Goal: Task Accomplishment & Management: Use online tool/utility

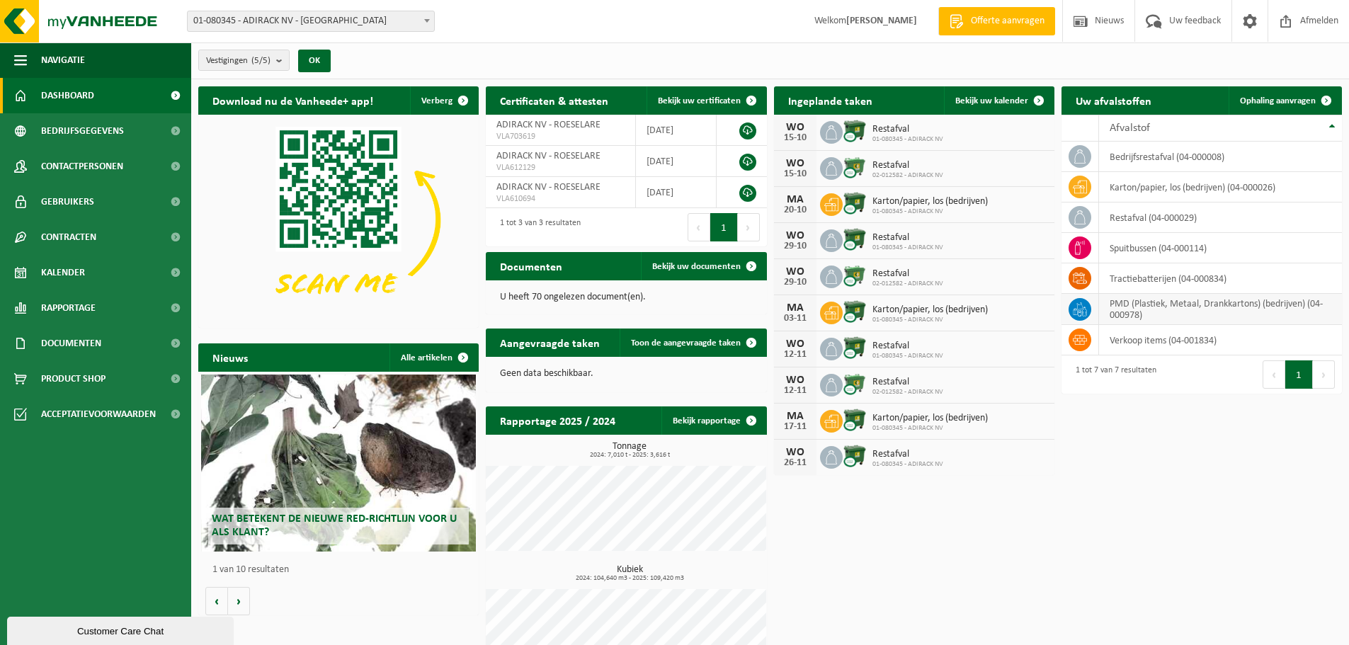
click at [1162, 310] on td "PMD (Plastiek, Metaal, Drankkartons) (bedrijven) (04-000978)" at bounding box center [1220, 309] width 243 height 31
click at [1320, 98] on span at bounding box center [1326, 100] width 28 height 28
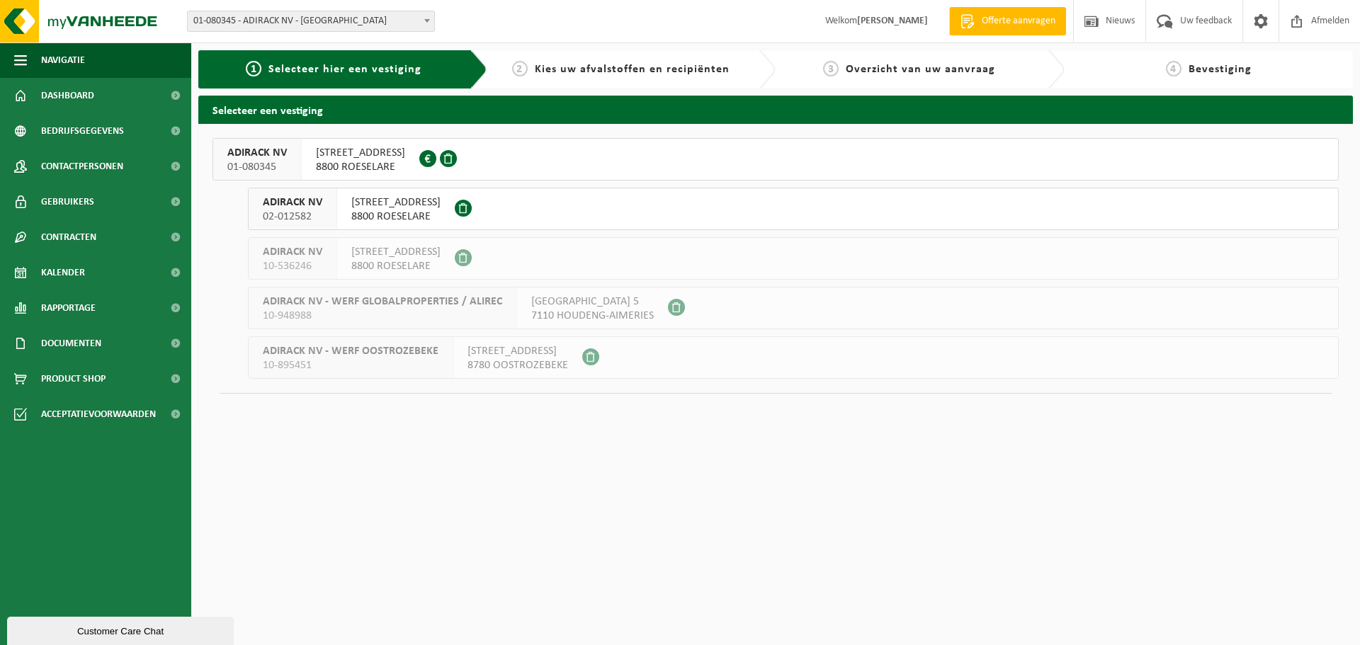
click at [371, 164] on span "8800 ROESELARE" at bounding box center [360, 167] width 89 height 14
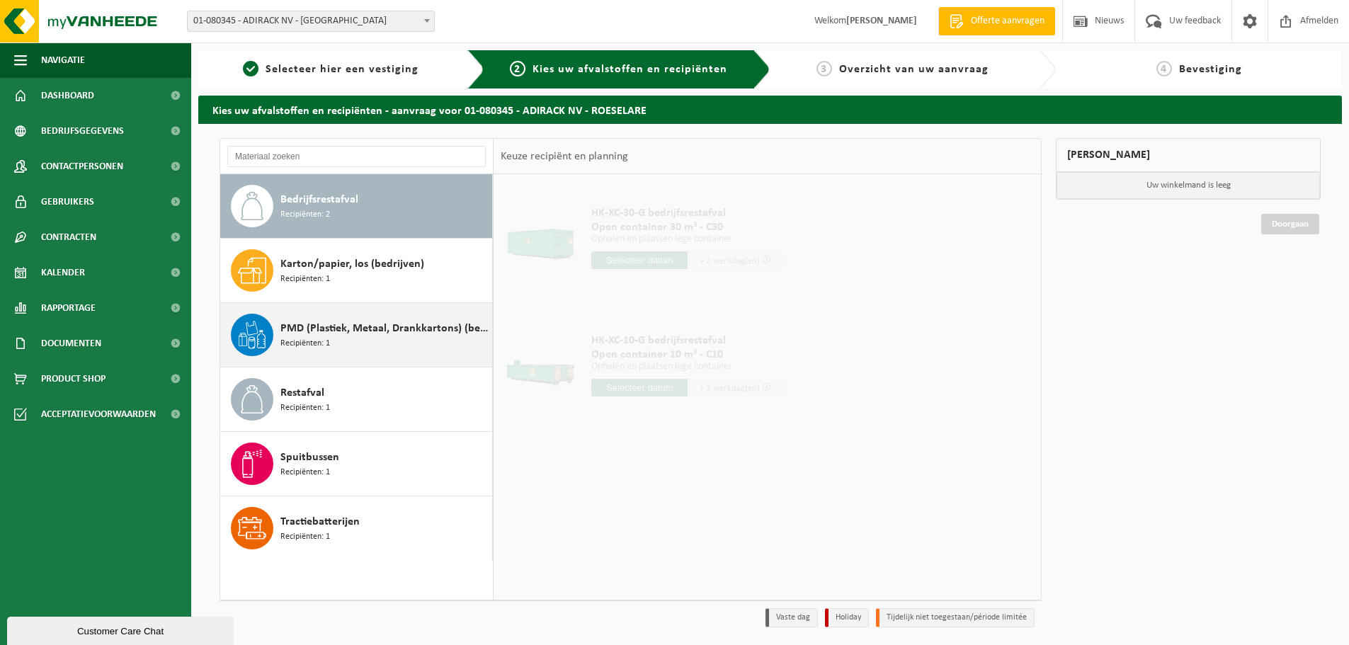
click at [317, 346] on span "Recipiënten: 1" at bounding box center [305, 343] width 50 height 13
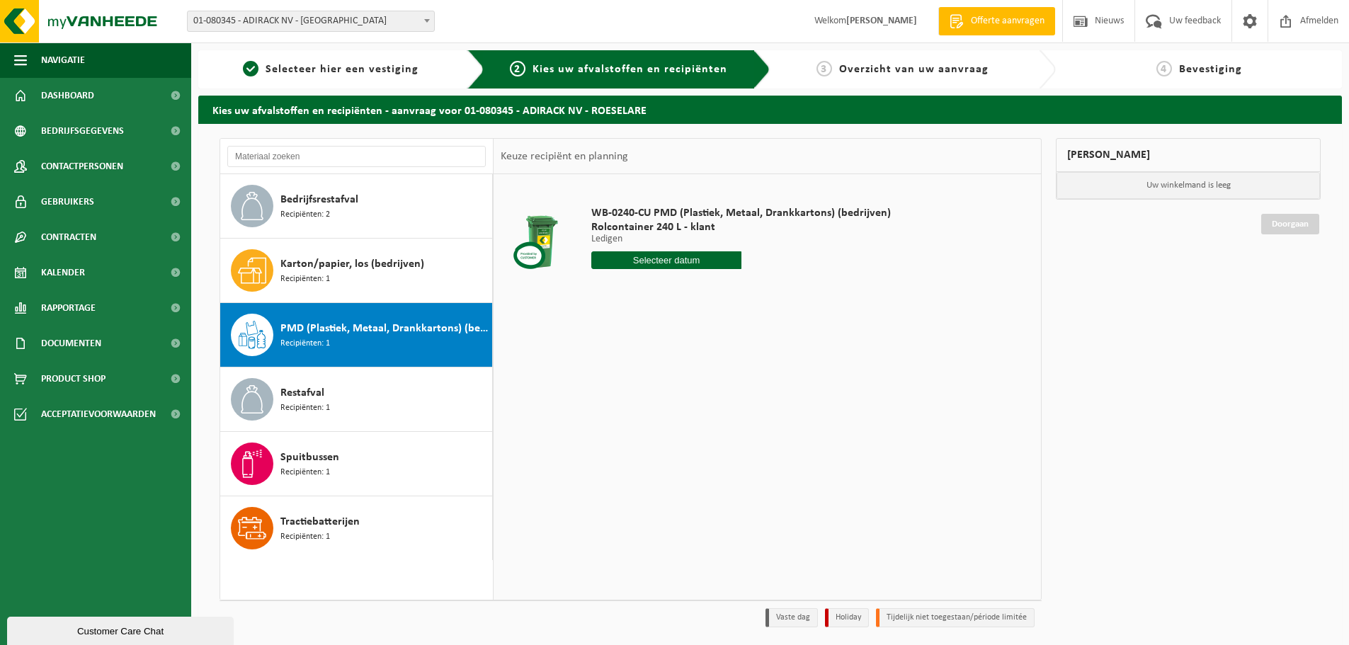
click at [724, 263] on input "text" at bounding box center [666, 260] width 150 height 18
click at [607, 407] on div "20" at bounding box center [604, 408] width 25 height 23
type input "Van [DATE]"
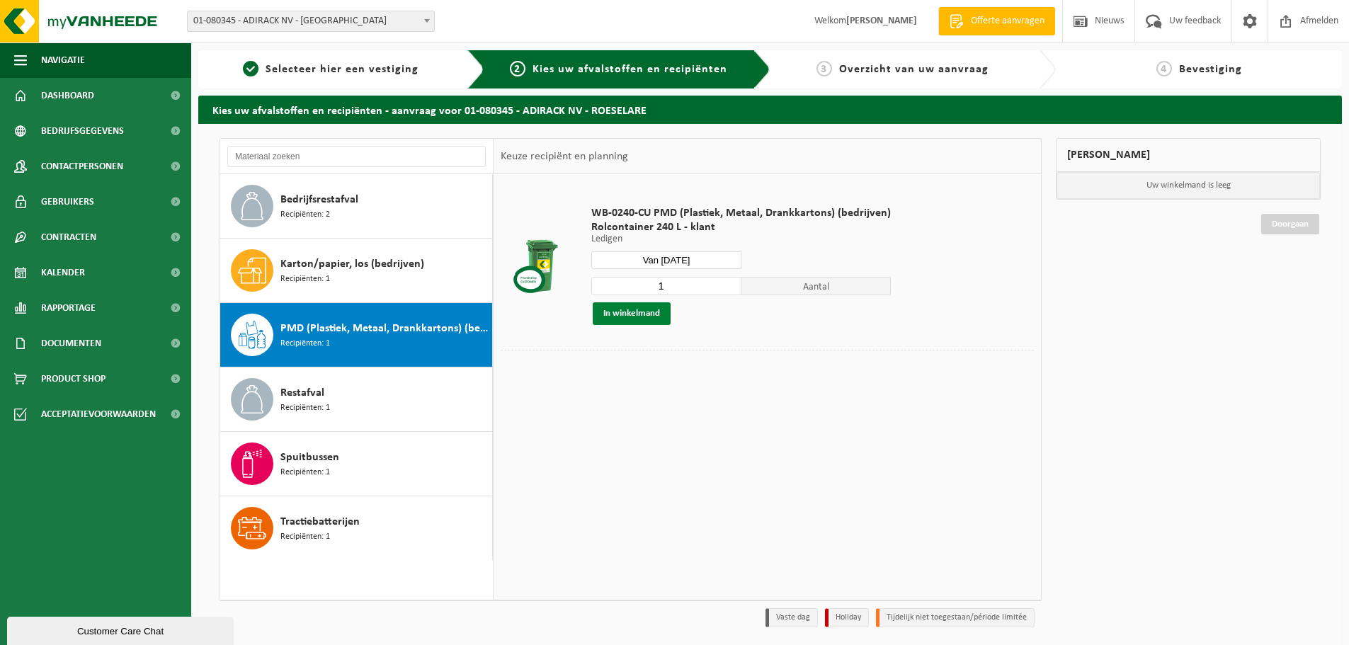
click at [617, 317] on button "In winkelmand" at bounding box center [632, 313] width 78 height 23
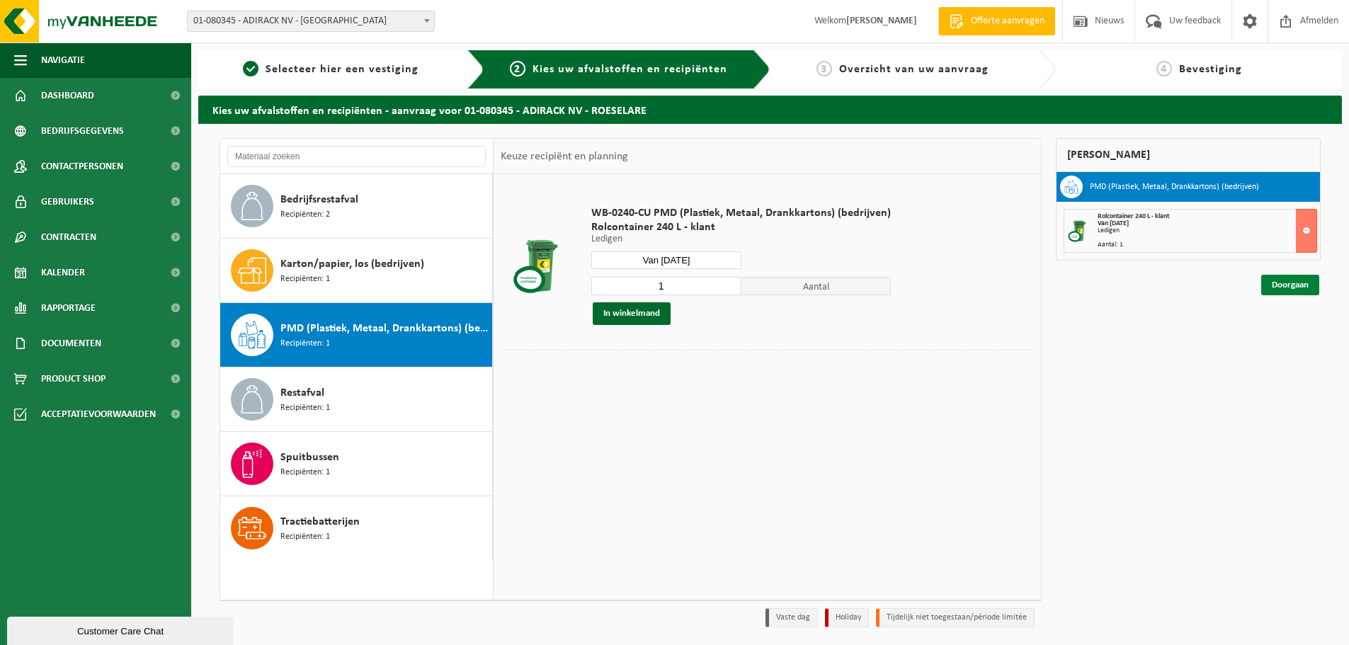
click at [1294, 283] on link "Doorgaan" at bounding box center [1290, 285] width 58 height 21
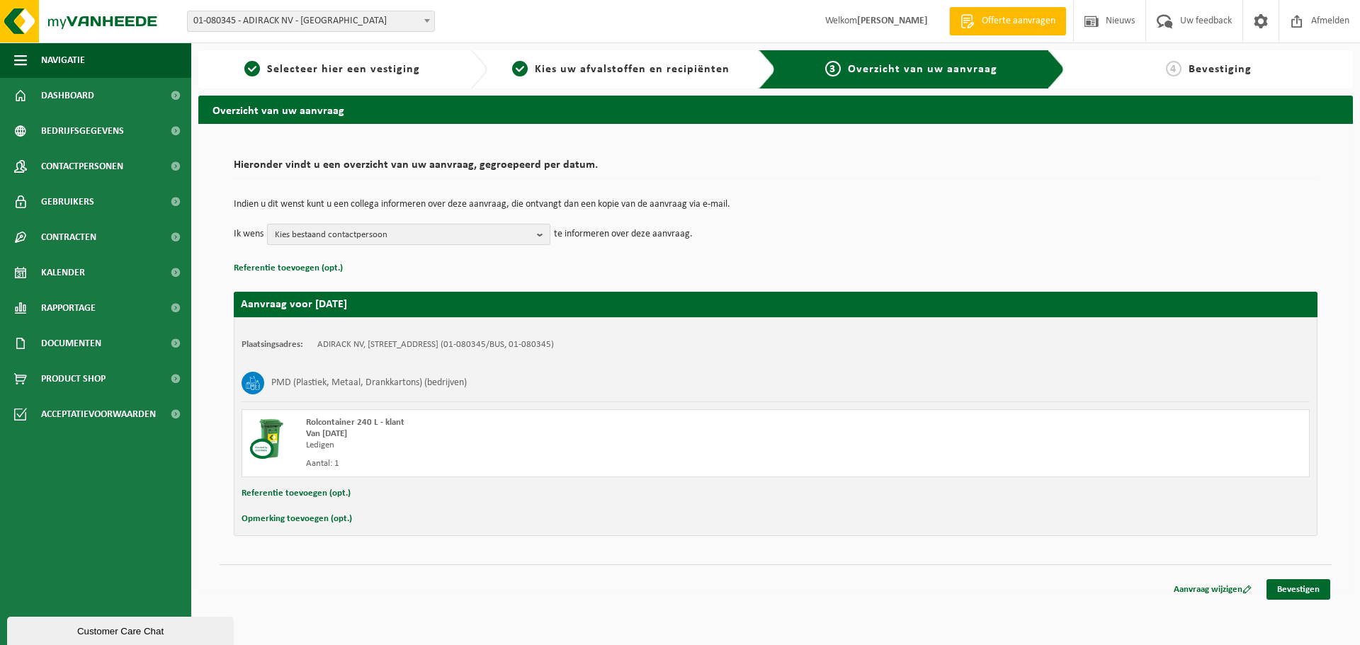
click at [421, 240] on span "Kies bestaand contactpersoon" at bounding box center [403, 235] width 256 height 21
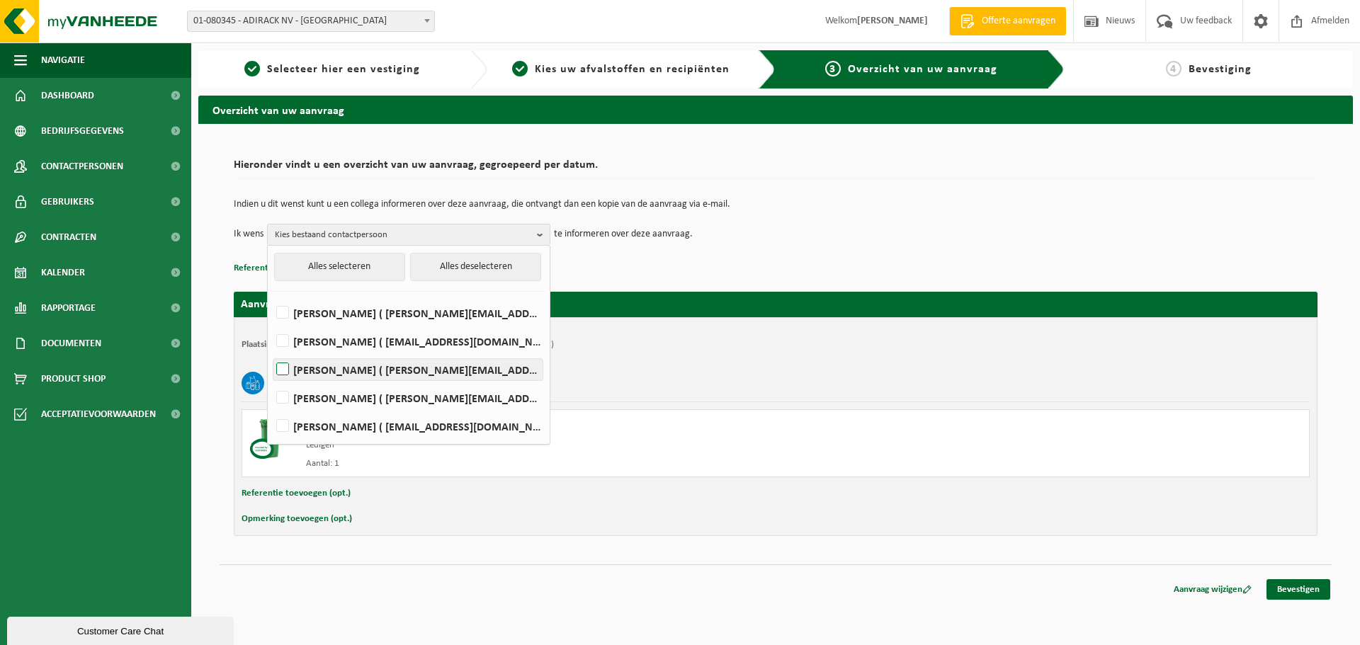
click at [281, 373] on label "ROELANDTS HENDRIK ( hendrik@adirack.be )" at bounding box center [407, 369] width 269 height 21
click at [271, 352] on input "ROELANDTS HENDRIK ( hendrik@adirack.be )" at bounding box center [271, 351] width 1 height 1
checkbox input "true"
click at [278, 428] on label "Kris Vandewiele ( kris@adirack.be )" at bounding box center [407, 426] width 269 height 21
click at [271, 409] on input "Kris Vandewiele ( kris@adirack.be )" at bounding box center [271, 408] width 1 height 1
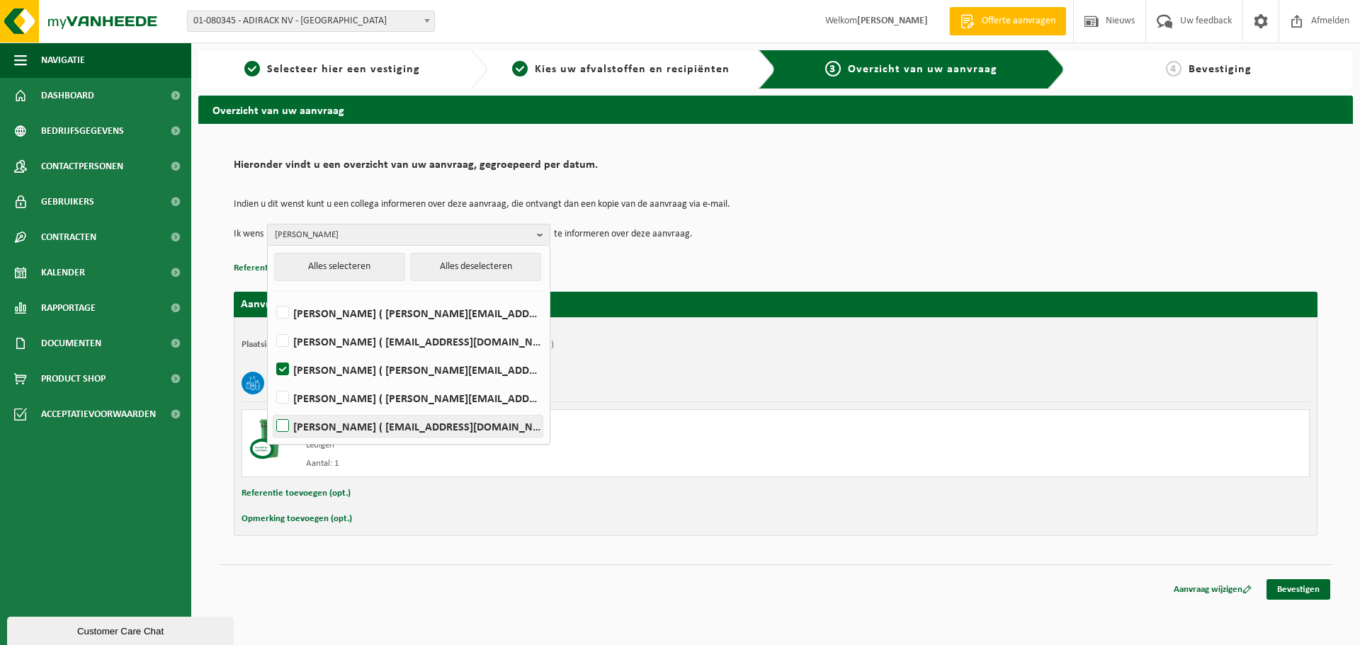
checkbox input "true"
click at [912, 237] on td "Ik wens ROELANDTS HENDRIK, Kris Vandewiele Alles selecteren Alles deselecteren …" at bounding box center [776, 234] width 1084 height 21
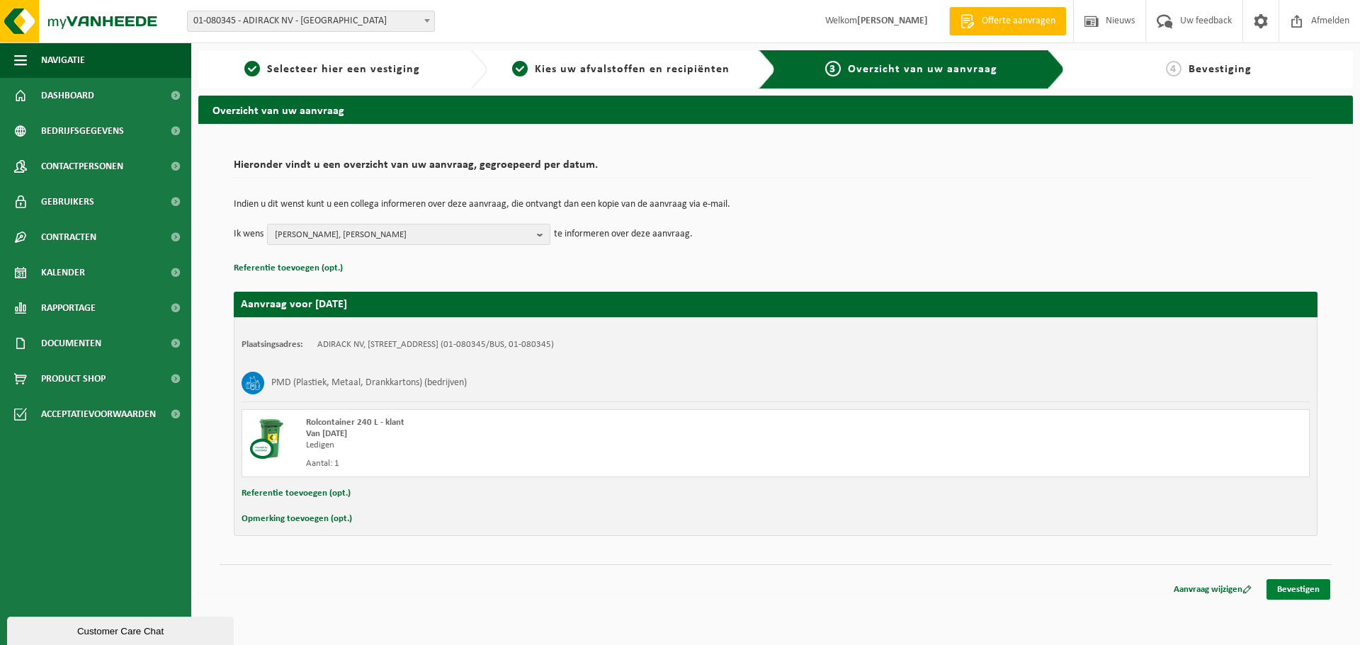
click at [1315, 597] on link "Bevestigen" at bounding box center [1298, 589] width 64 height 21
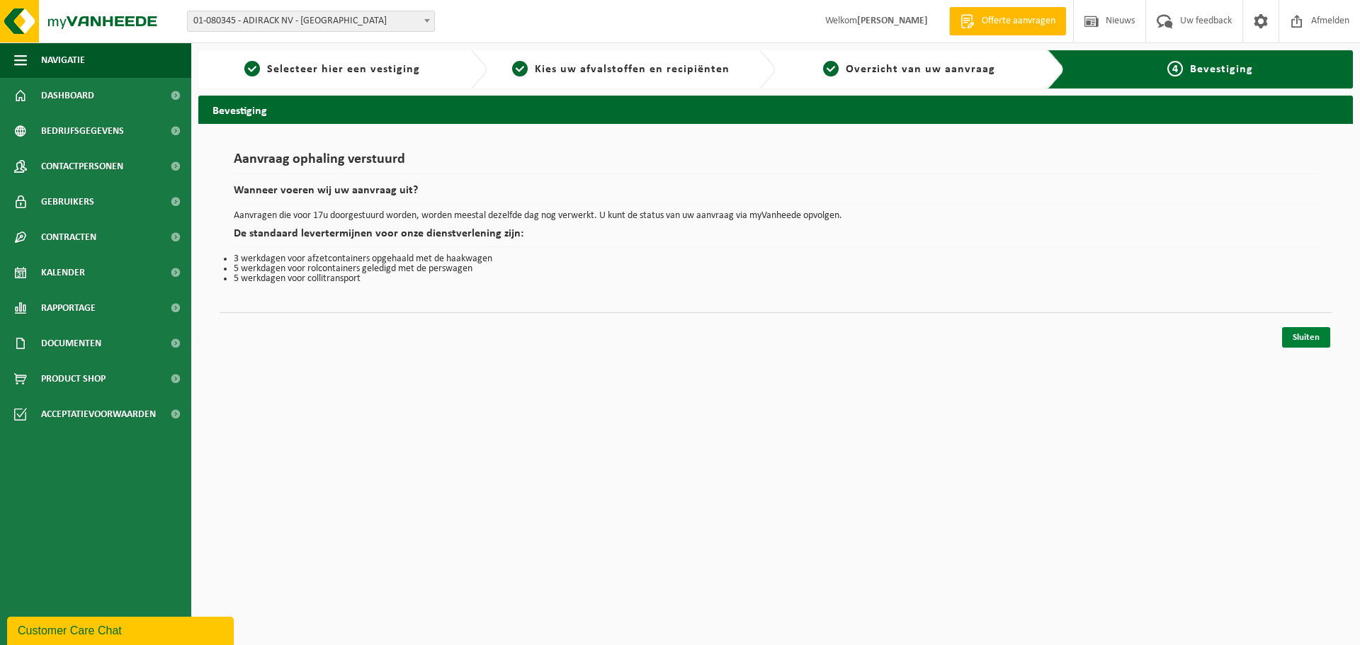
click at [1307, 334] on link "Sluiten" at bounding box center [1306, 337] width 48 height 21
